Goal: Information Seeking & Learning: Learn about a topic

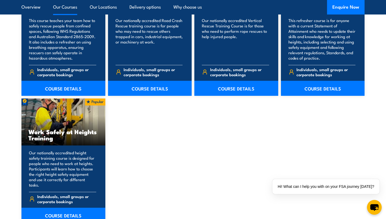
scroll to position [644, 0]
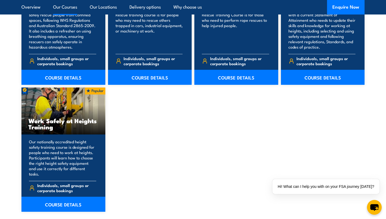
click at [79, 115] on div "Work Safely at Heights Training" at bounding box center [63, 110] width 84 height 47
click at [75, 125] on h3 "Work Safely at Heights Training" at bounding box center [63, 123] width 70 height 12
click at [67, 200] on link "COURSE DETAILS" at bounding box center [63, 204] width 84 height 15
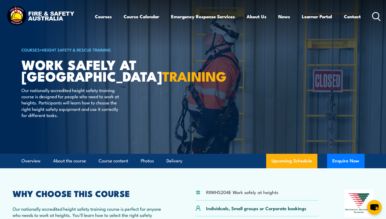
click at [208, 194] on li "RIIWHS204E Work safely at heights" at bounding box center [242, 192] width 72 height 6
drag, startPoint x: 207, startPoint y: 193, endPoint x: 277, endPoint y: 196, distance: 70.6
click at [277, 196] on div "RIIWHS204E Work safely at heights" at bounding box center [256, 194] width 123 height 11
copy li "RIIWHS204E Work safely at heights"
